Goal: Information Seeking & Learning: Learn about a topic

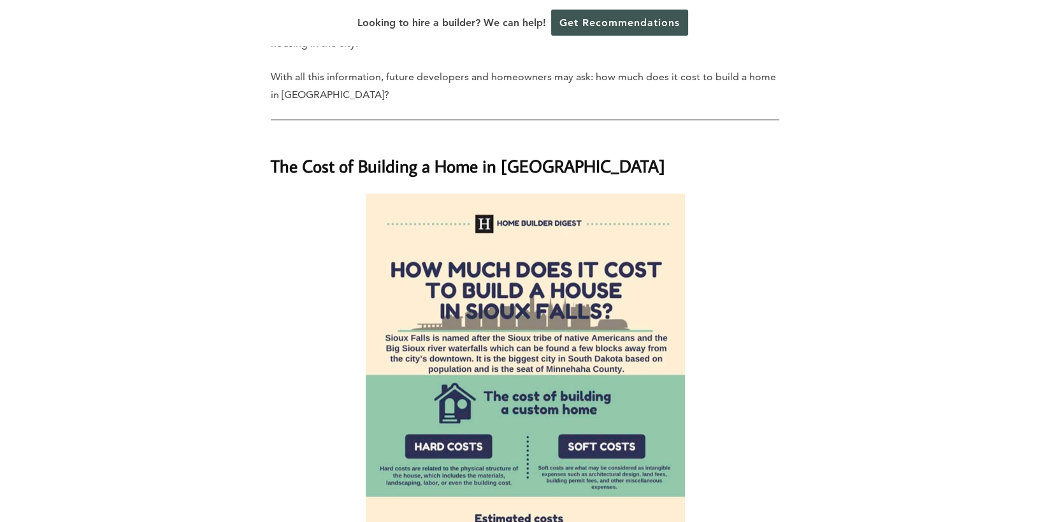
scroll to position [1083, 0]
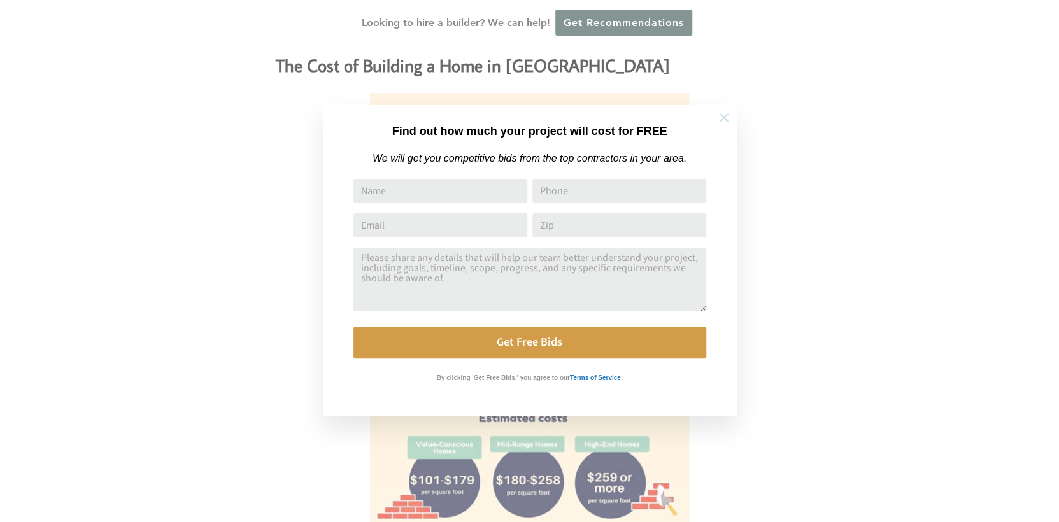
click at [722, 114] on icon at bounding box center [724, 118] width 14 height 14
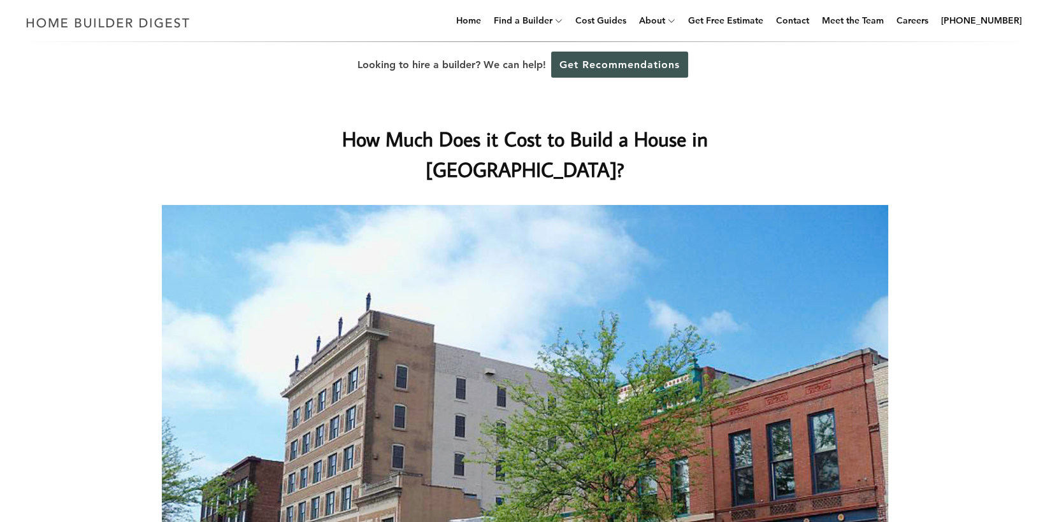
scroll to position [0, 0]
click at [631, 18] on link "Cost Guides" at bounding box center [600, 20] width 61 height 41
